Goal: Task Accomplishment & Management: Use online tool/utility

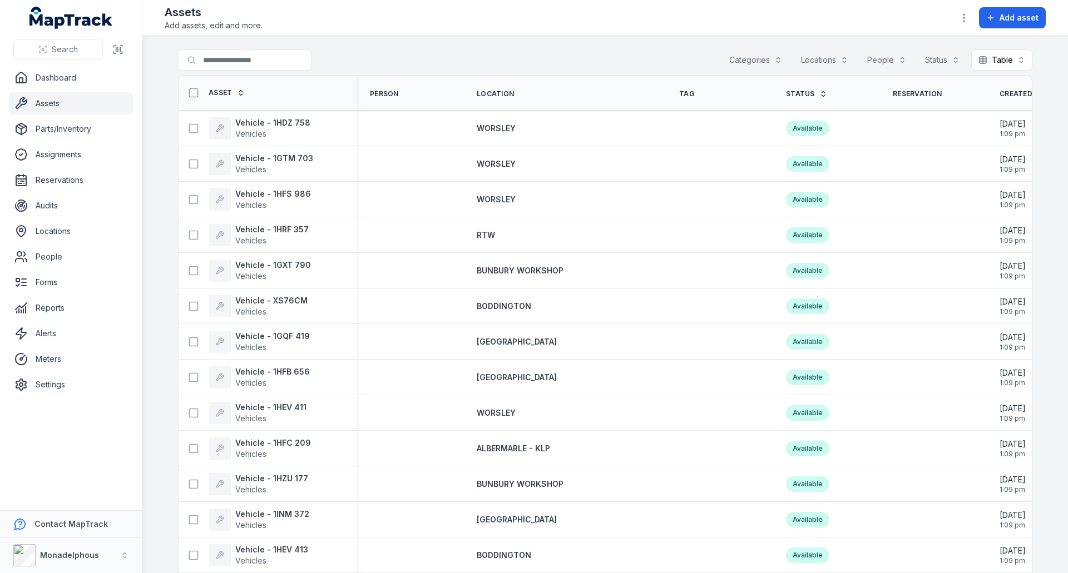
click at [966, 25] on button "button" at bounding box center [963, 17] width 21 height 21
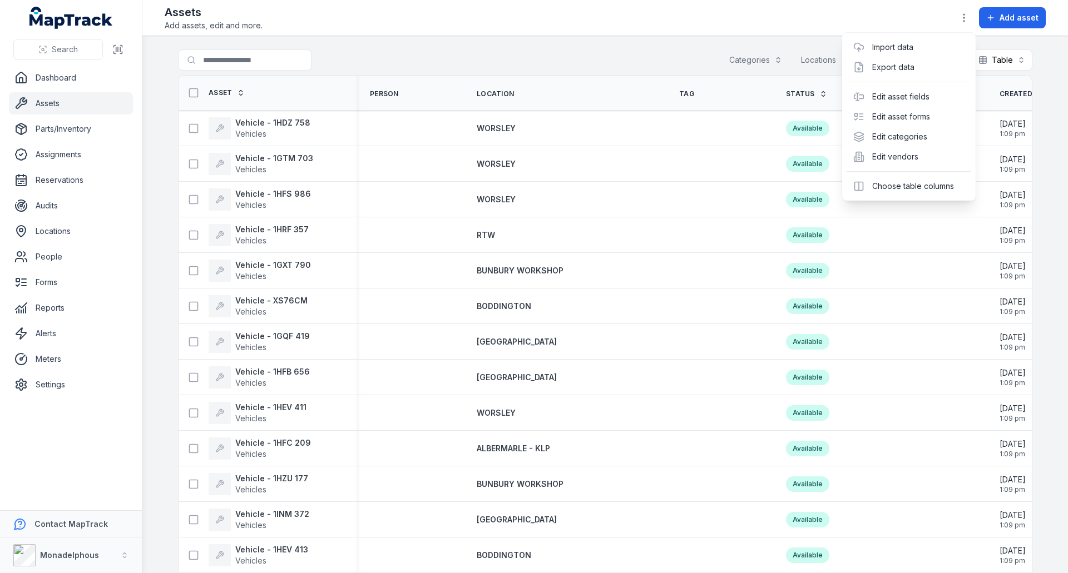
click at [860, 5] on div "Assets Add assets, edit and more. Add asset" at bounding box center [605, 17] width 881 height 27
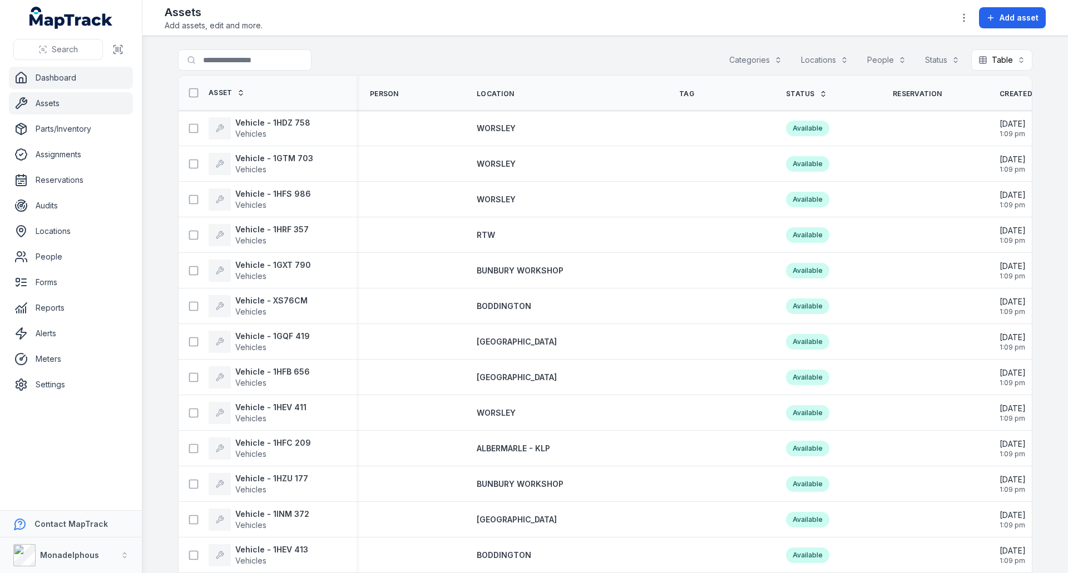
click at [62, 73] on link "Dashboard" at bounding box center [71, 78] width 124 height 22
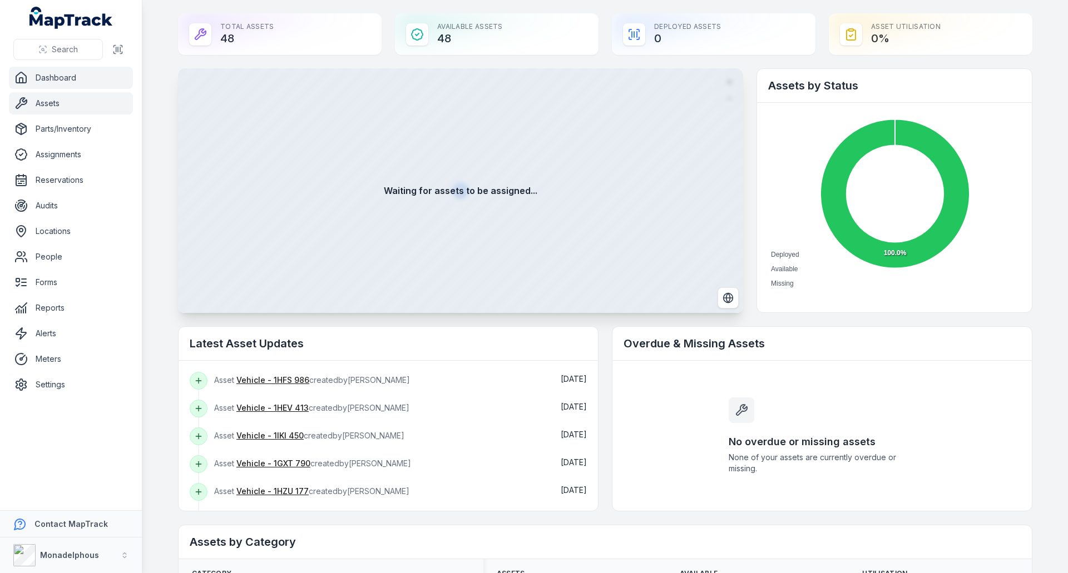
click at [65, 108] on link "Assets" at bounding box center [71, 103] width 124 height 22
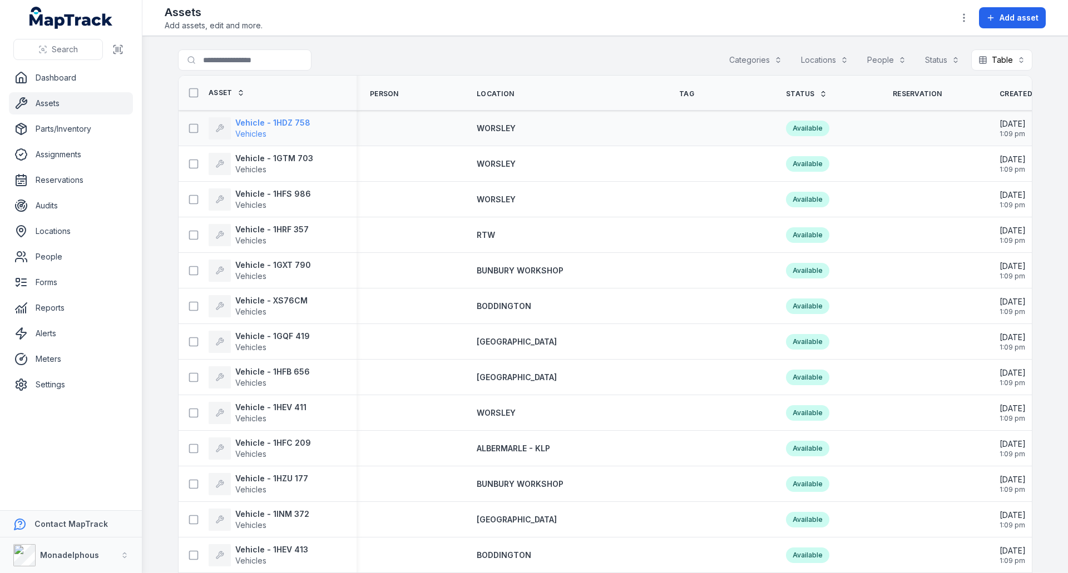
click at [263, 122] on strong "Vehicle - 1HDZ 758" at bounding box center [272, 122] width 75 height 11
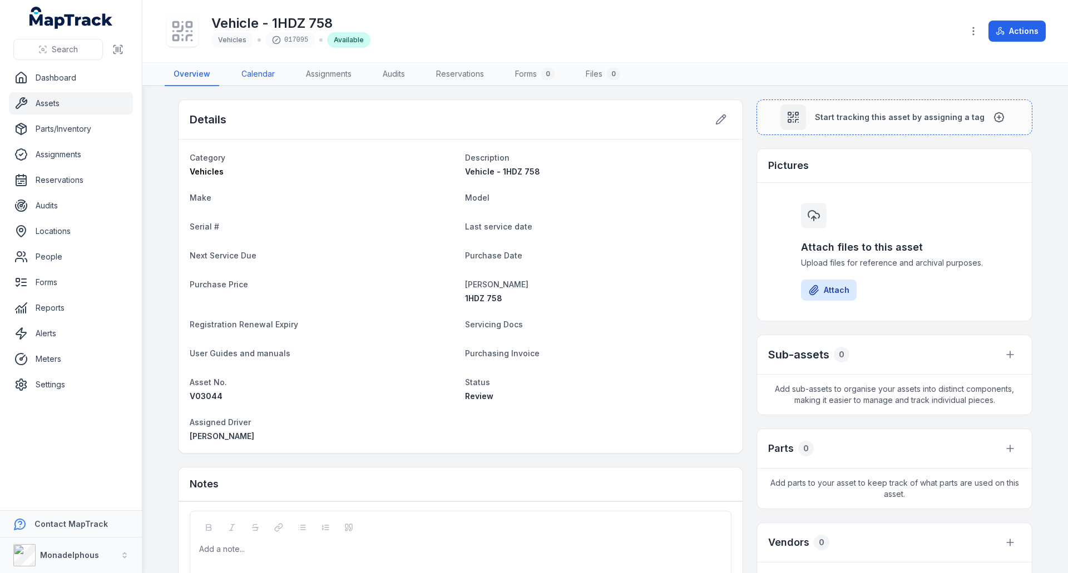
click at [259, 72] on link "Calendar" at bounding box center [257, 74] width 51 height 23
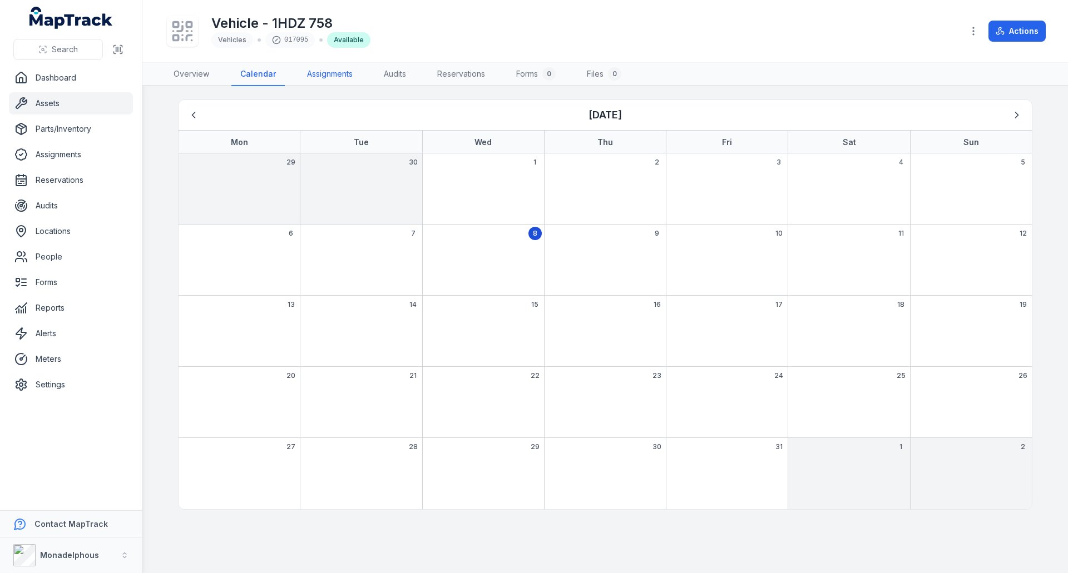
click at [330, 72] on link "Assignments" at bounding box center [329, 74] width 63 height 23
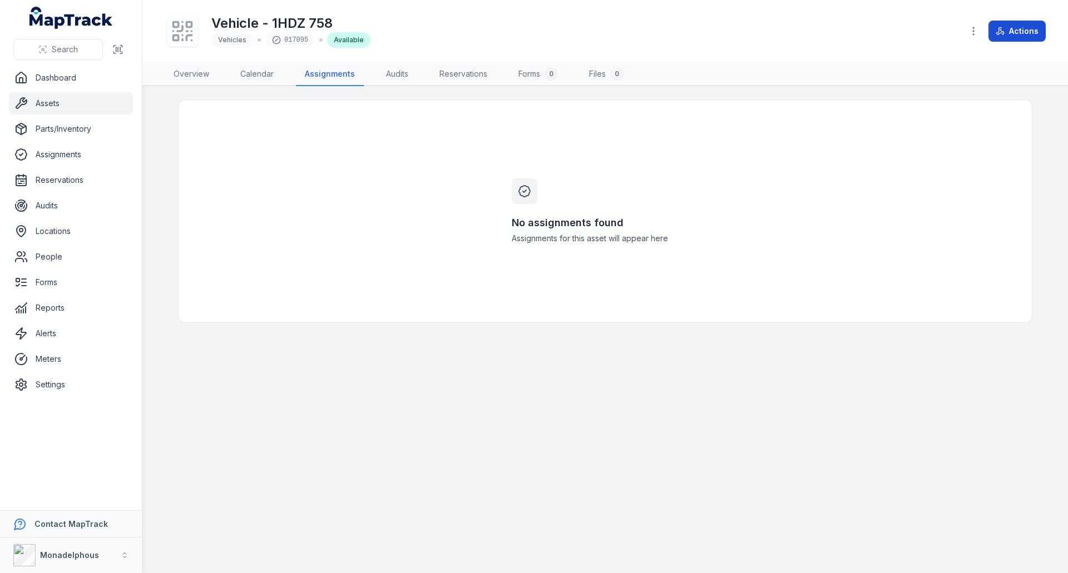
click at [1019, 27] on button "Actions" at bounding box center [1016, 31] width 57 height 21
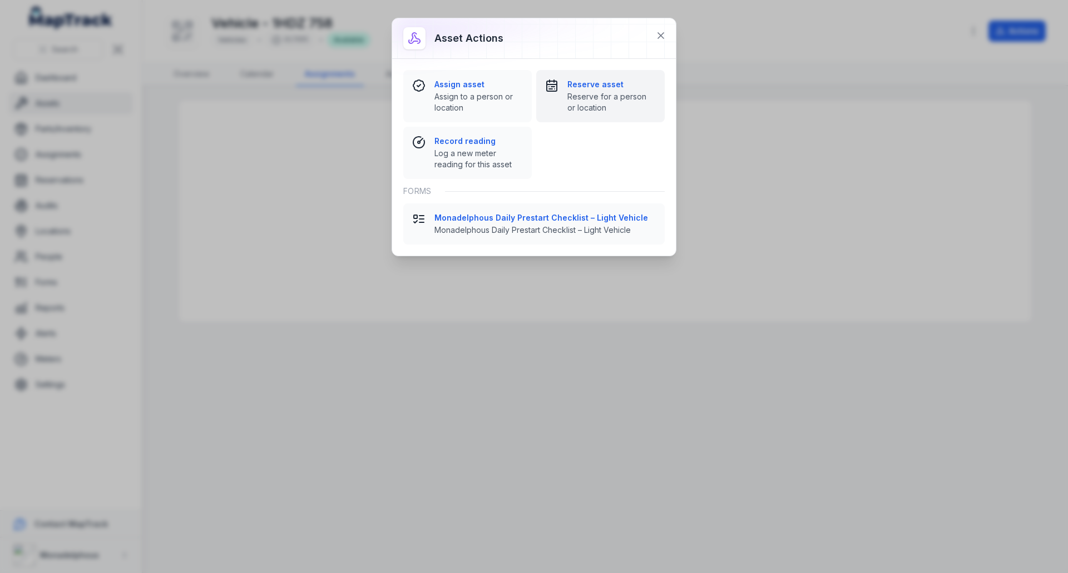
click at [620, 98] on span "Reserve for a person or location" at bounding box center [611, 102] width 88 height 22
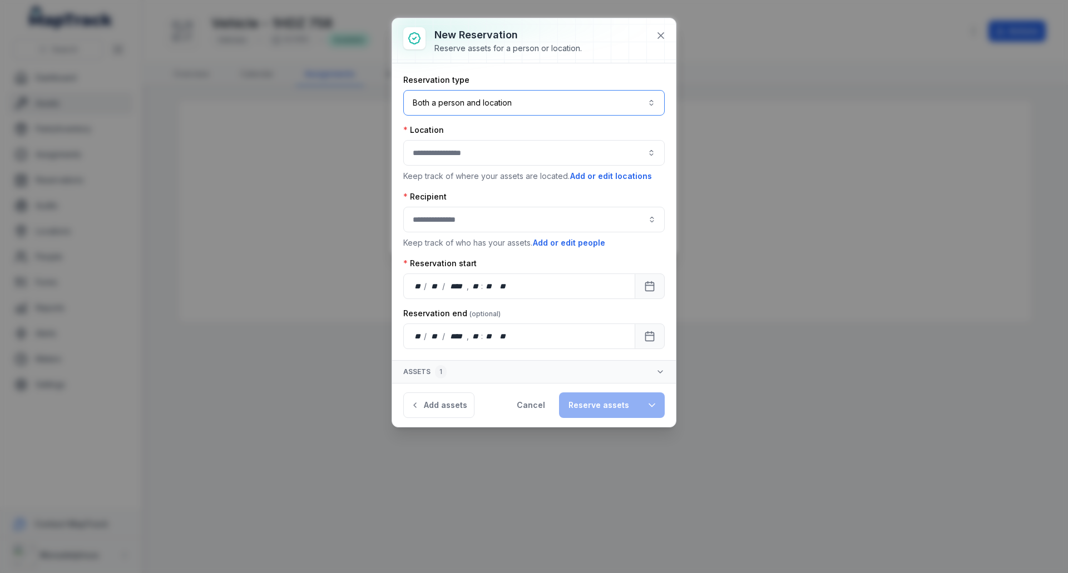
click at [546, 107] on button "Both a person and location ****" at bounding box center [533, 103] width 261 height 26
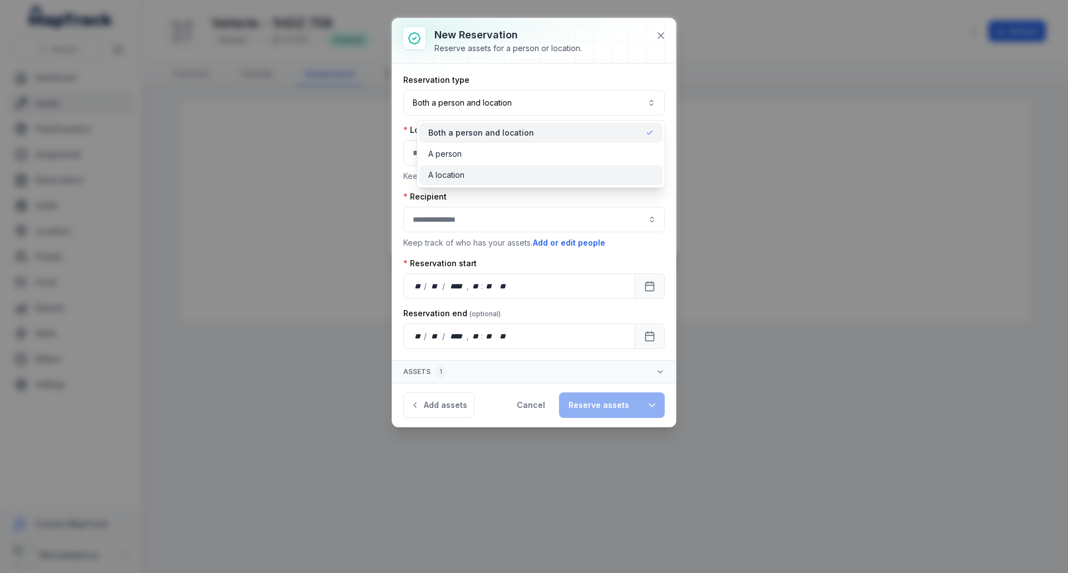
click at [514, 172] on div "A location" at bounding box center [540, 175] width 225 height 11
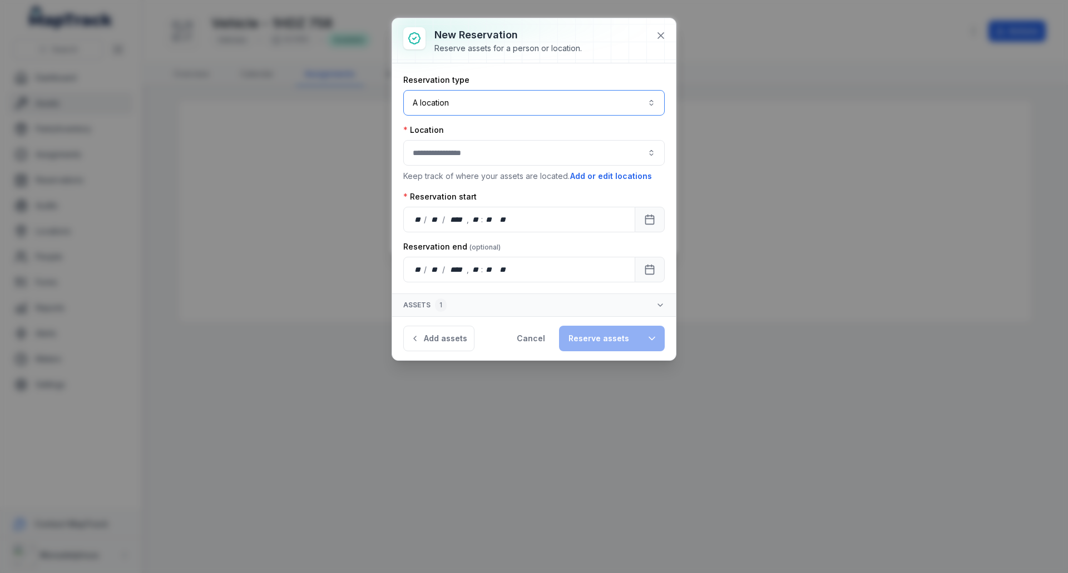
click at [525, 154] on div at bounding box center [533, 153] width 261 height 26
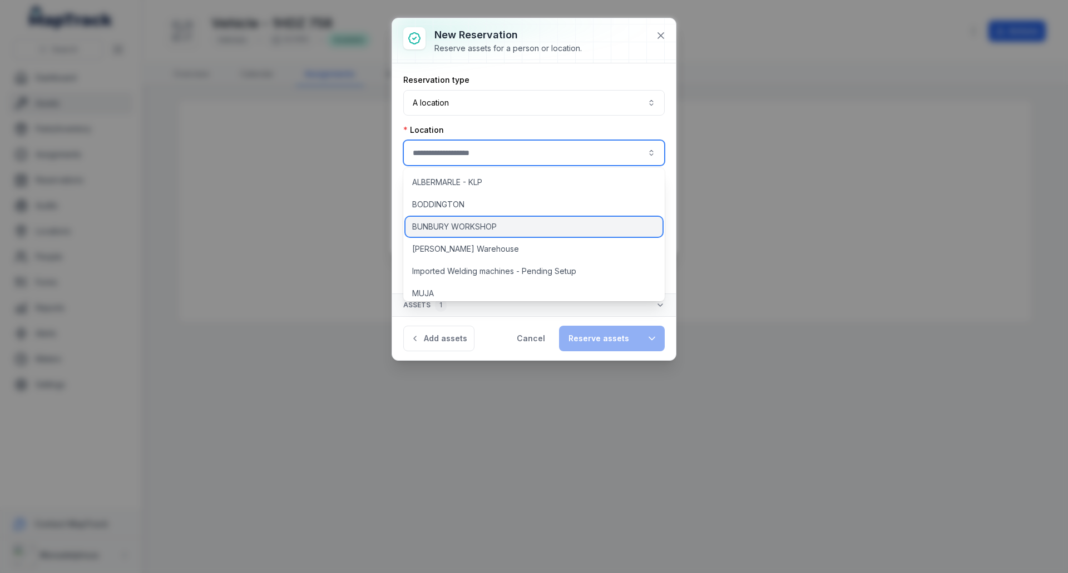
click at [486, 225] on span "BUNBURY WORKSHOP" at bounding box center [454, 226] width 85 height 11
type input "**********"
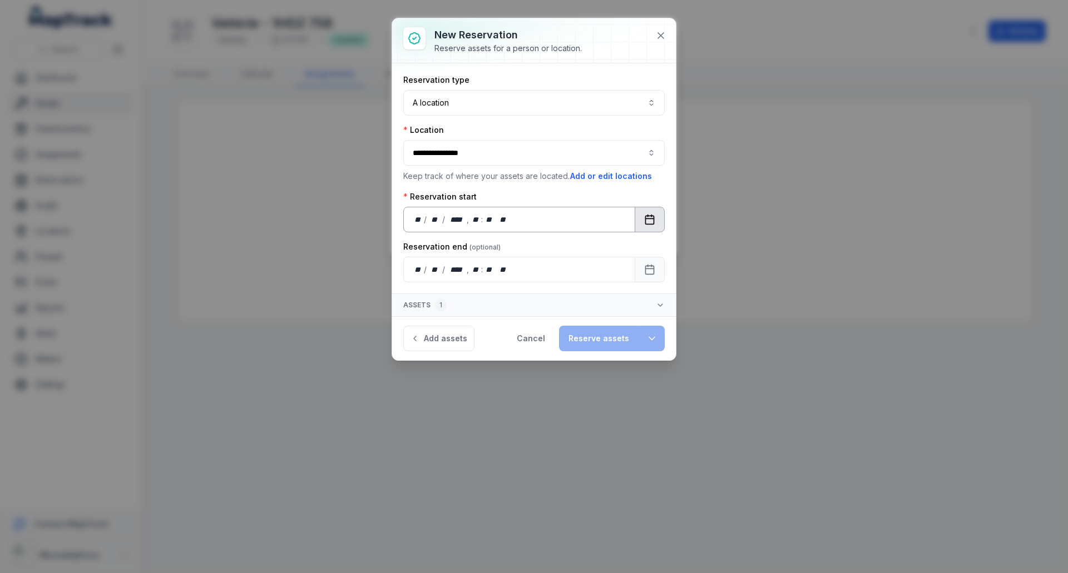
click at [645, 220] on icon "Calendar" at bounding box center [649, 219] width 11 height 11
click at [647, 274] on icon "Calendar" at bounding box center [649, 269] width 11 height 11
click at [618, 336] on button "Reserve assets" at bounding box center [599, 339] width 80 height 26
